Goal: Information Seeking & Learning: Learn about a topic

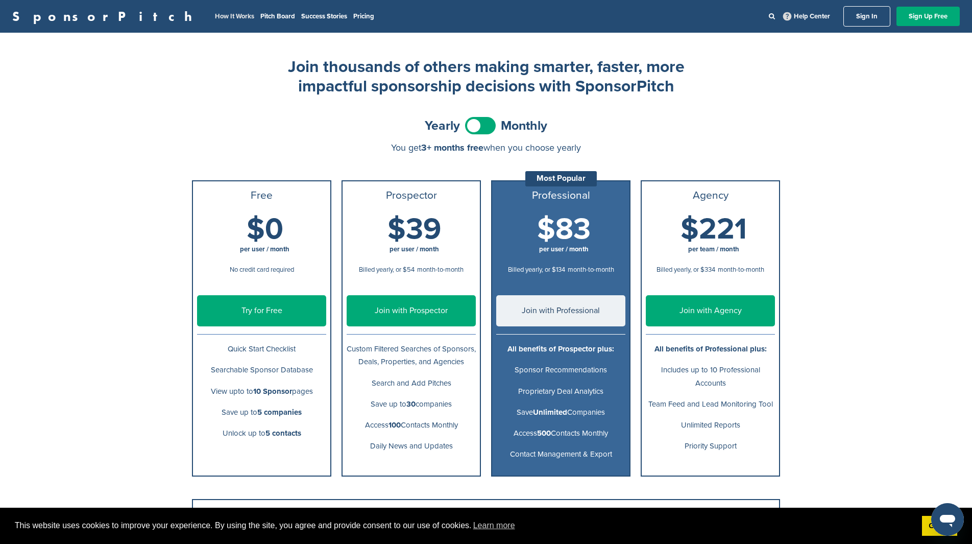
click at [215, 16] on link "How It Works" at bounding box center [234, 16] width 39 height 8
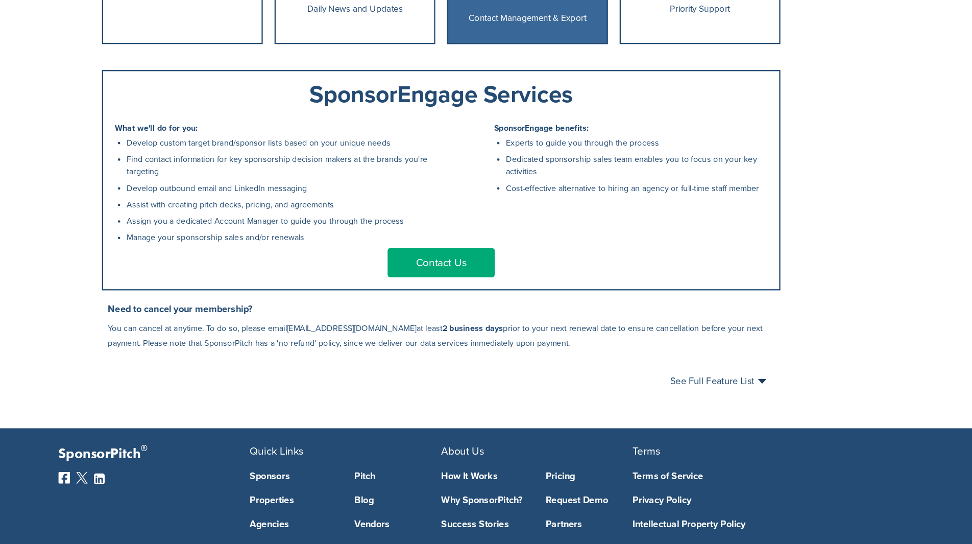
scroll to position [437, 0]
